Goal: Find specific page/section: Find specific page/section

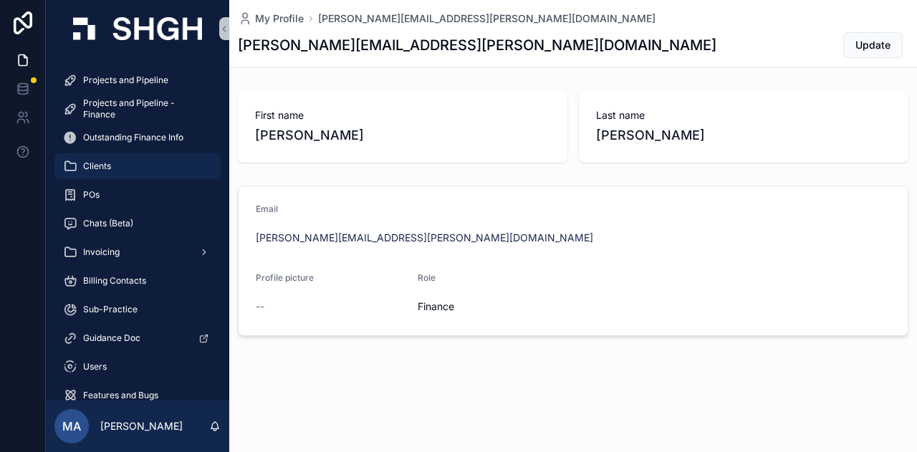
click at [143, 164] on div "Clients" at bounding box center [137, 166] width 149 height 23
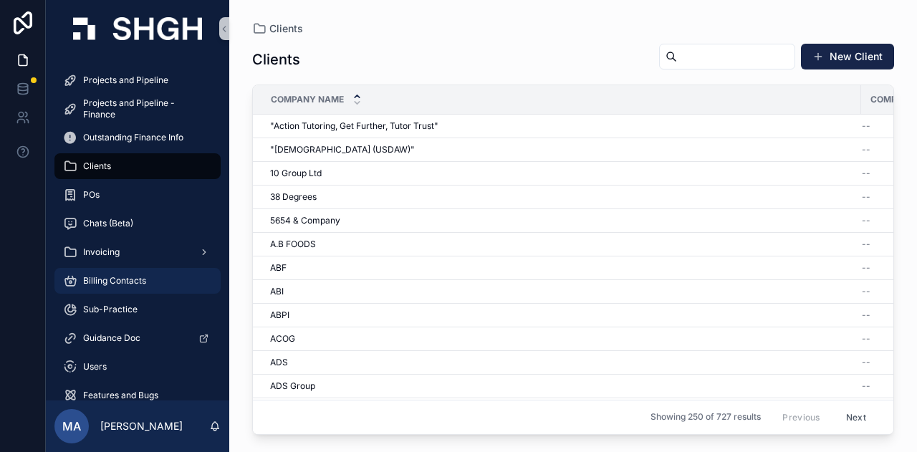
click at [153, 279] on div "Billing Contacts" at bounding box center [137, 280] width 149 height 23
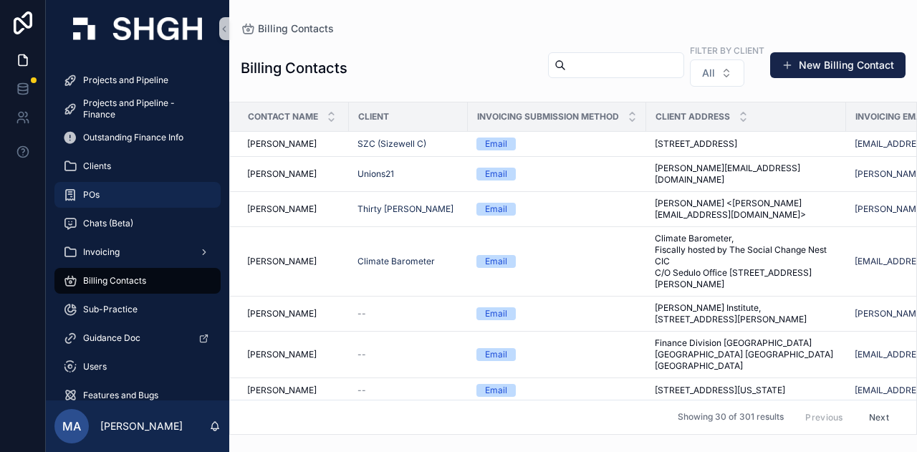
click at [138, 186] on div "POs" at bounding box center [137, 194] width 149 height 23
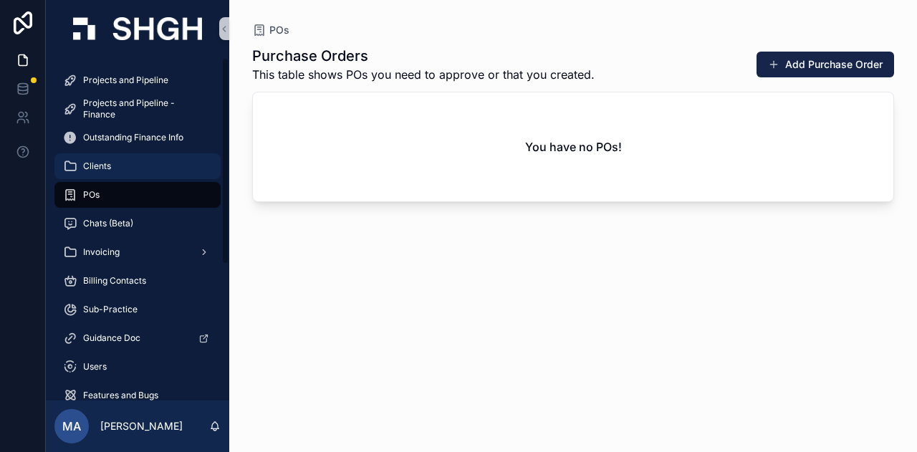
click at [175, 174] on div "Clients" at bounding box center [137, 166] width 149 height 23
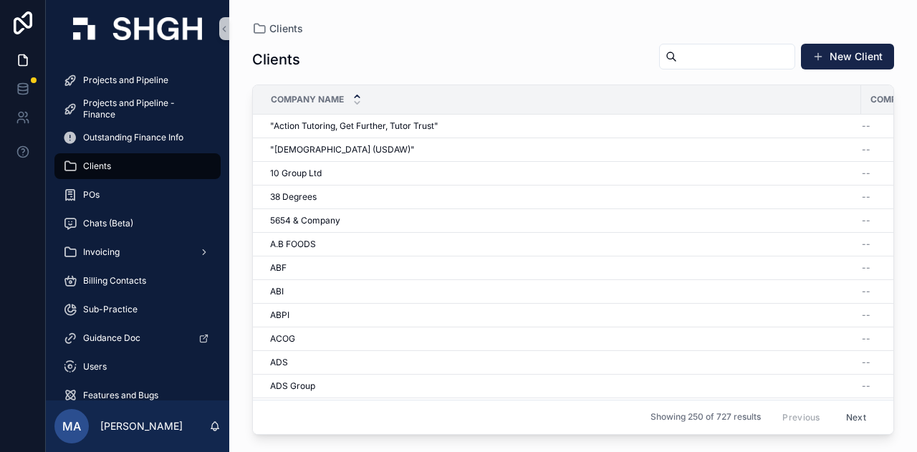
click at [717, 51] on input "scrollable content" at bounding box center [735, 57] width 117 height 20
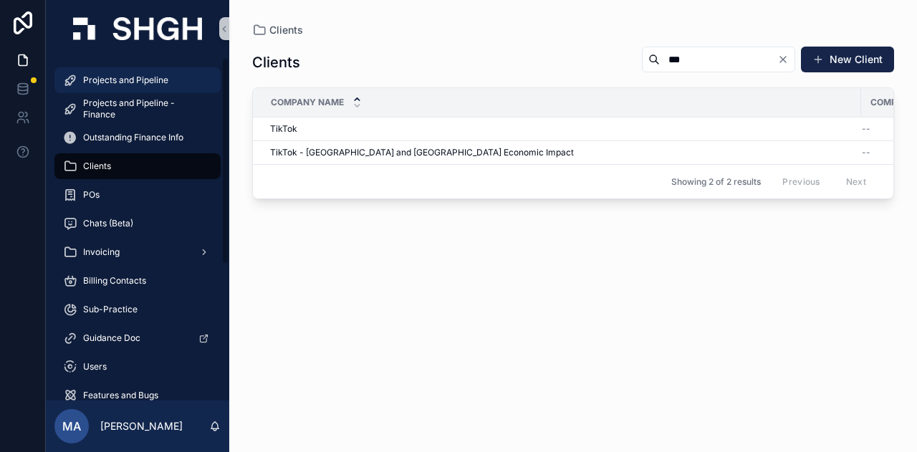
type input "***"
click at [138, 75] on span "Projects and Pipeline" at bounding box center [125, 79] width 85 height 11
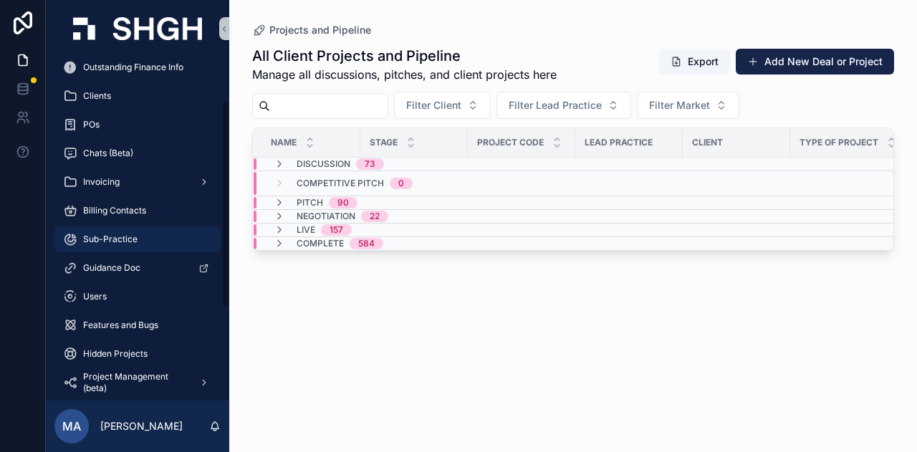
scroll to position [72, 0]
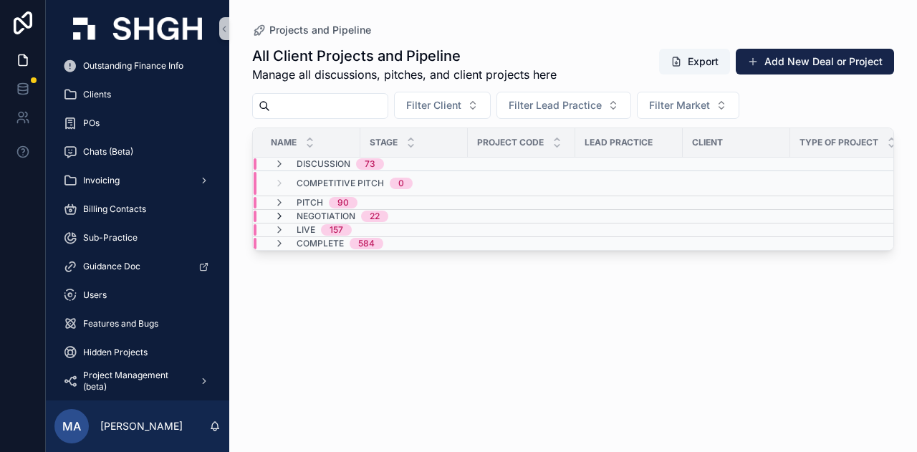
click at [278, 220] on icon "scrollable content" at bounding box center [279, 216] width 11 height 11
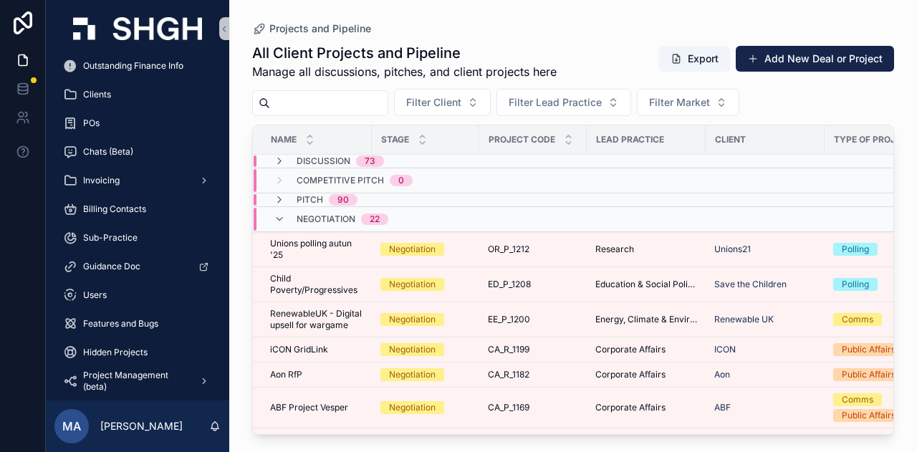
click at [278, 220] on icon "scrollable content" at bounding box center [279, 218] width 11 height 11
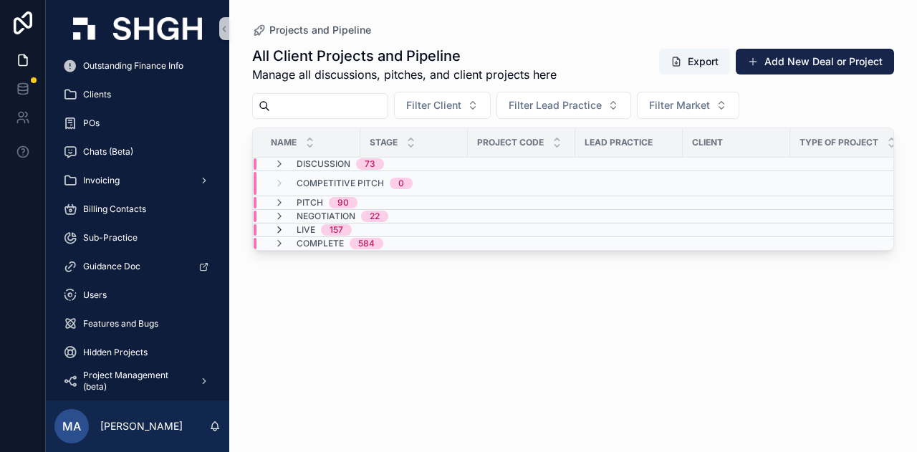
click at [278, 227] on icon "scrollable content" at bounding box center [279, 229] width 11 height 11
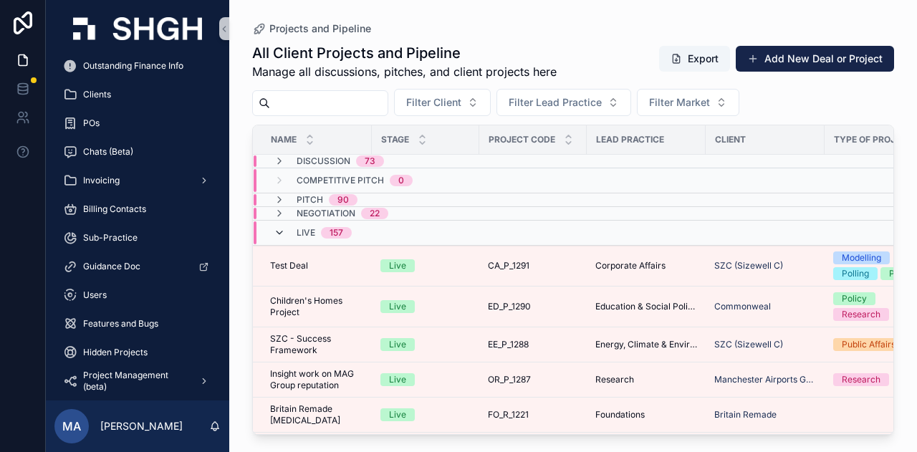
click at [281, 227] on icon "scrollable content" at bounding box center [279, 232] width 11 height 11
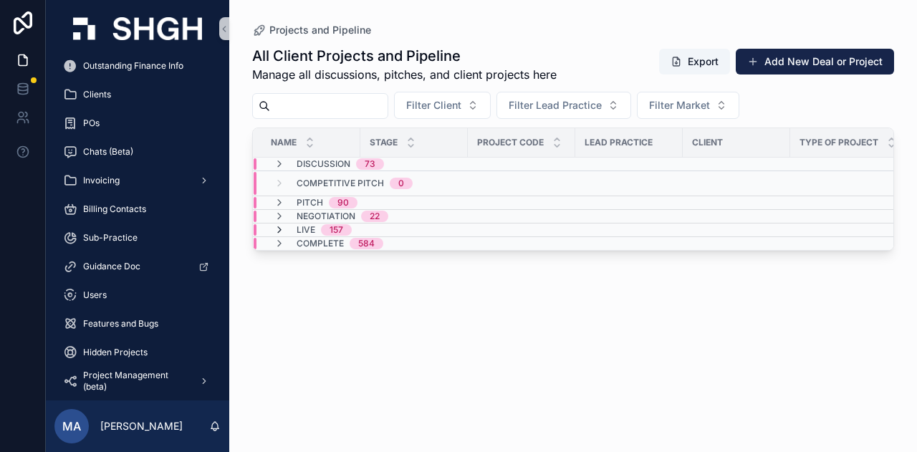
click at [281, 228] on icon "scrollable content" at bounding box center [279, 229] width 11 height 11
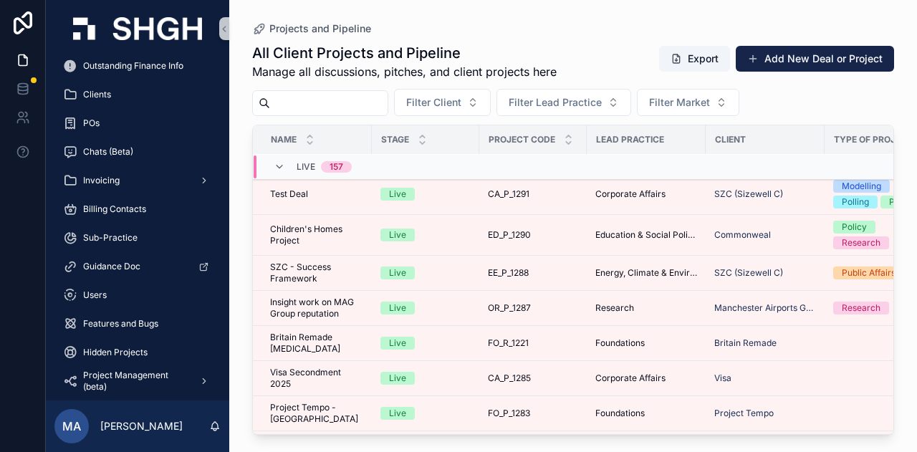
click at [333, 140] on div "Name" at bounding box center [312, 139] width 117 height 27
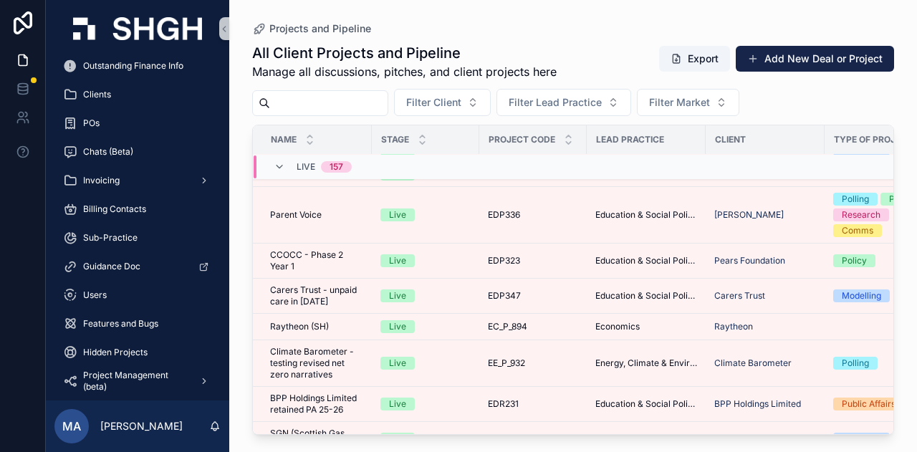
scroll to position [2142, 0]
